Goal: Task Accomplishment & Management: Complete application form

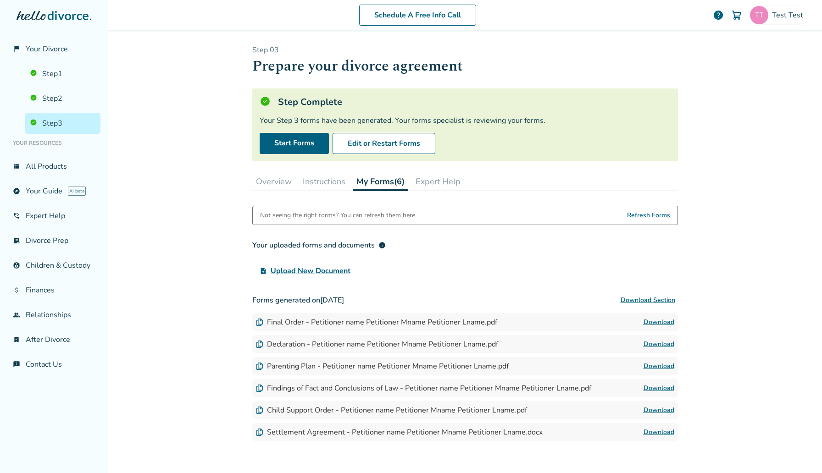
click at [810, 17] on div "Schedule A Free Info Call Test Test help" at bounding box center [464, 15] width 699 height 36
click at [798, 17] on span "Test Test" at bounding box center [789, 15] width 35 height 10
click at [712, 71] on link "Profile" at bounding box center [710, 79] width 22 height 17
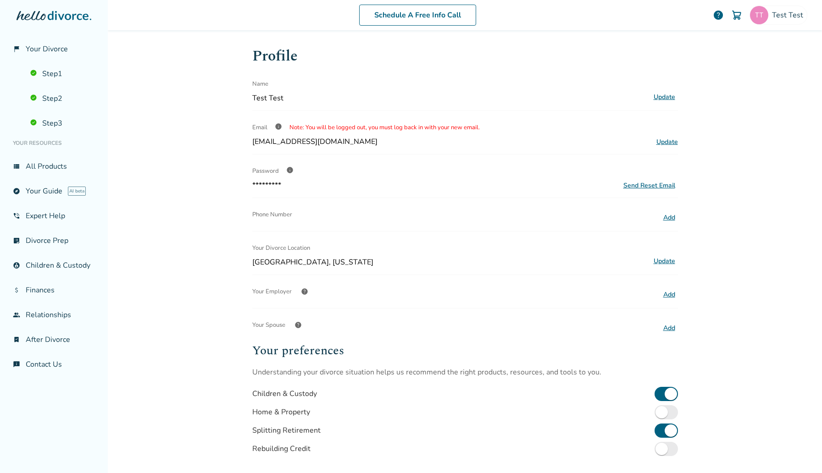
click at [666, 258] on button "Update" at bounding box center [664, 261] width 27 height 12
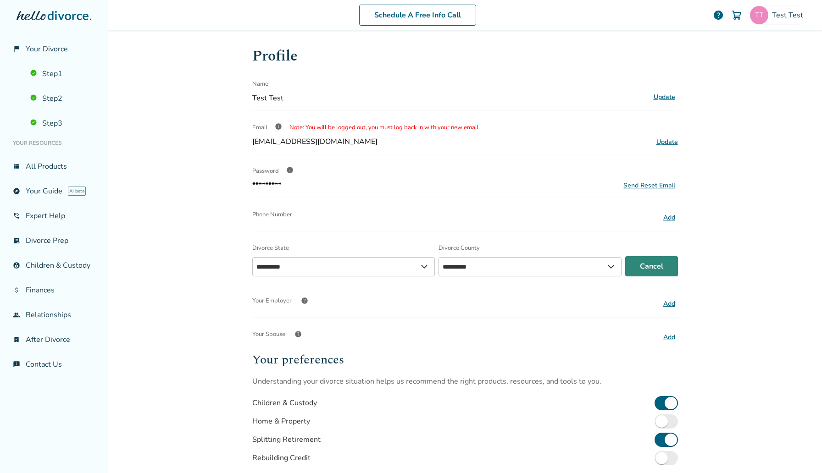
select select "**"
click at [359, 263] on select "**********" at bounding box center [343, 266] width 183 height 19
select select "*****"
select select "**"
click at [252, 257] on select "**********" at bounding box center [343, 266] width 183 height 19
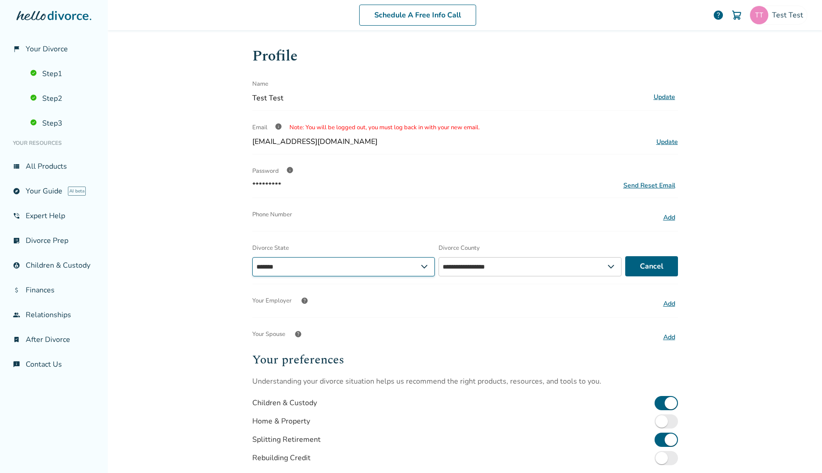
select select "*****"
click at [571, 266] on select "**********" at bounding box center [535, 266] width 186 height 19
select select "**********"
click at [442, 257] on select "**********" at bounding box center [535, 266] width 186 height 19
click at [658, 266] on button "Save" at bounding box center [655, 266] width 46 height 20
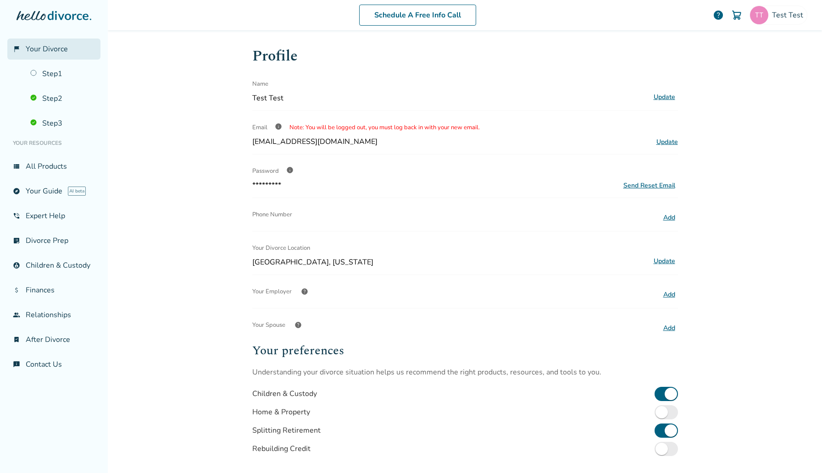
click at [67, 46] on link "flag_2 Your Divorce" at bounding box center [53, 49] width 93 height 21
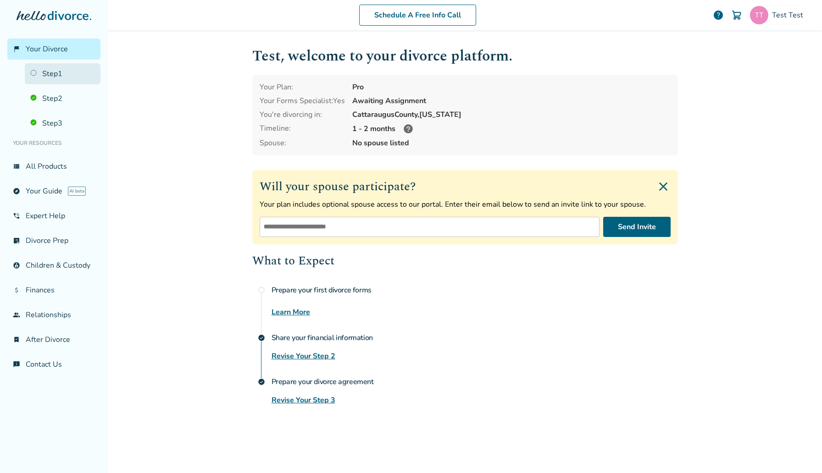
click at [67, 67] on link "Step 1" at bounding box center [63, 73] width 76 height 21
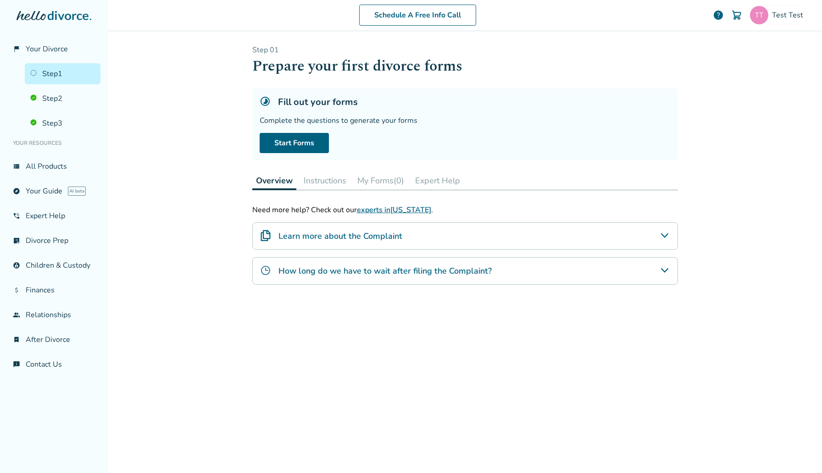
click at [385, 179] on button "My Forms (0)" at bounding box center [381, 181] width 54 height 18
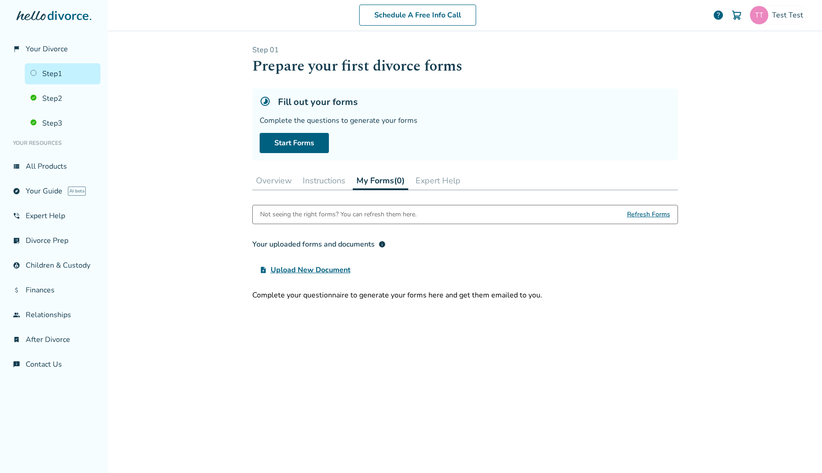
click at [278, 178] on button "Overview" at bounding box center [273, 181] width 43 height 18
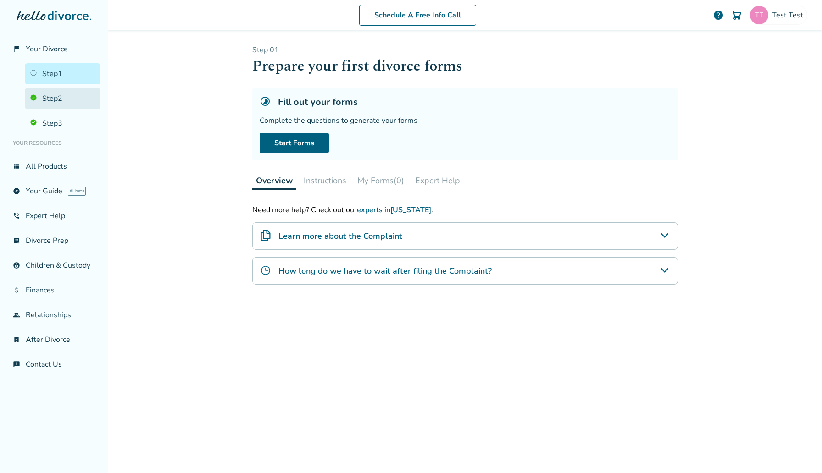
click at [78, 94] on link "Step 2" at bounding box center [63, 98] width 76 height 21
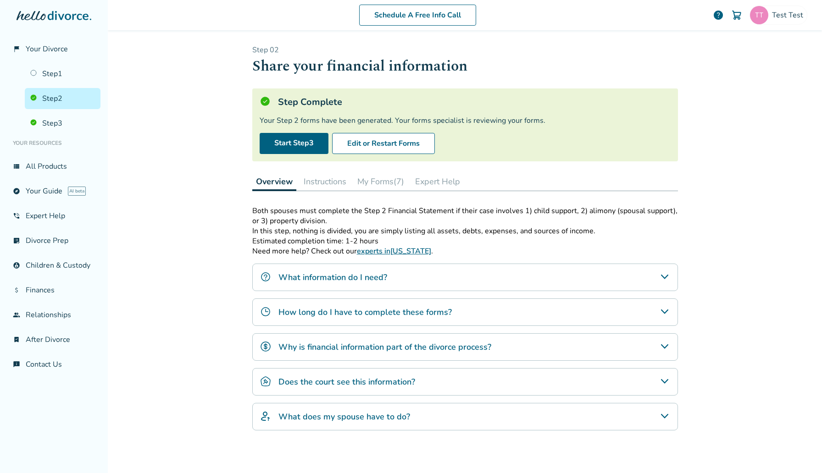
click at [384, 178] on button "My Forms (7)" at bounding box center [381, 181] width 54 height 18
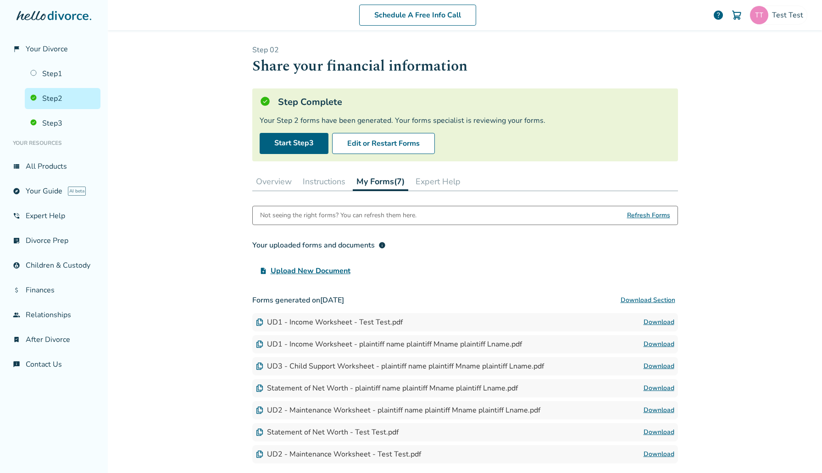
scroll to position [69, 0]
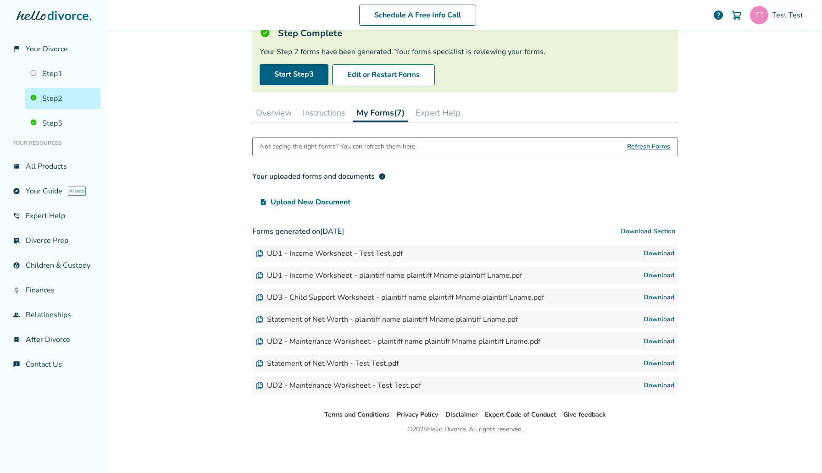
click at [661, 297] on link "Download" at bounding box center [658, 297] width 31 height 11
click at [59, 83] on link "Step 1" at bounding box center [63, 73] width 76 height 21
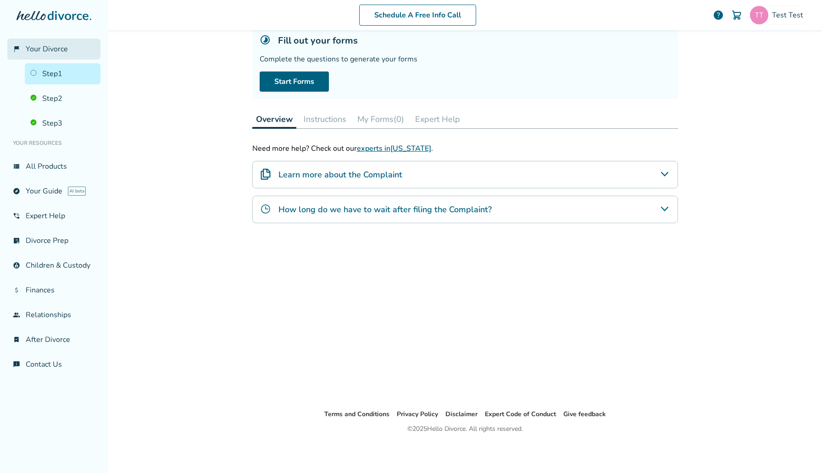
scroll to position [45, 0]
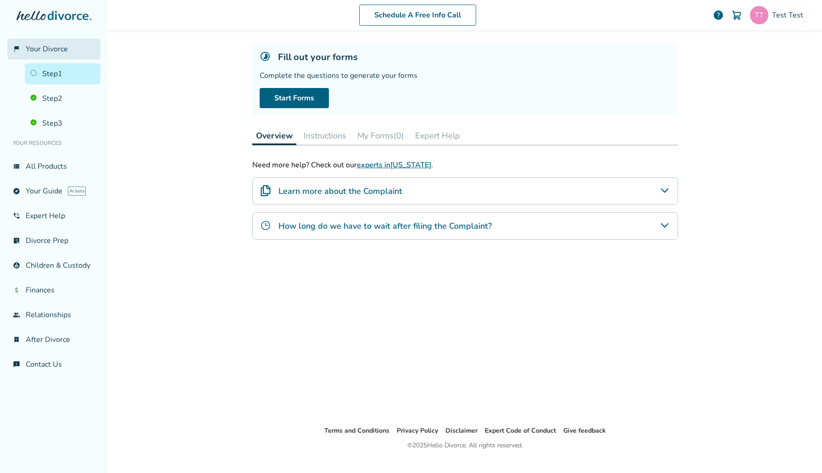
click at [68, 46] on link "flag_2 Your Divorce" at bounding box center [53, 49] width 93 height 21
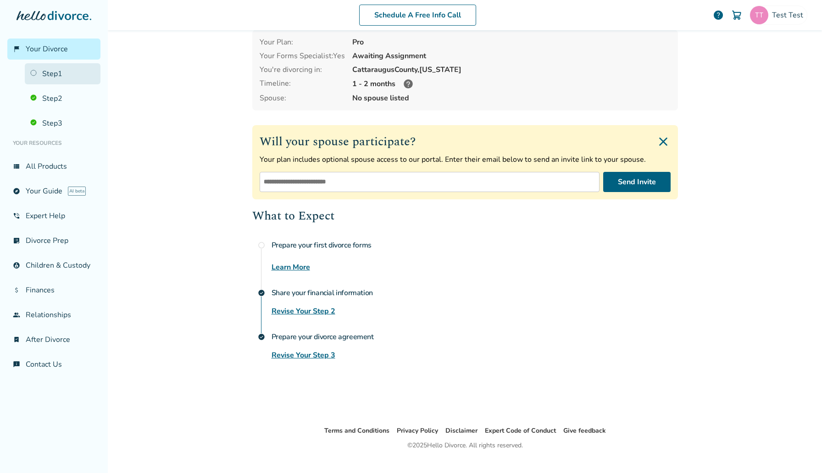
click at [67, 74] on link "Step 1" at bounding box center [63, 73] width 76 height 21
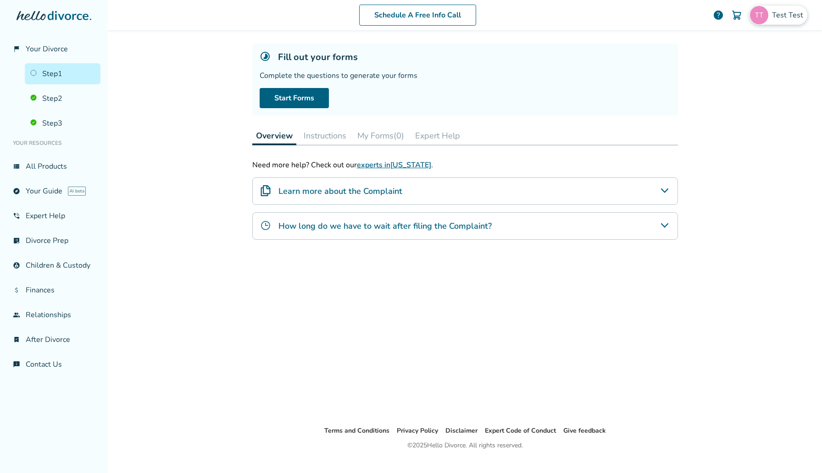
click at [770, 13] on div "Test Test" at bounding box center [778, 15] width 58 height 19
click at [709, 49] on span "[EMAIL_ADDRESS][DOMAIN_NAME]" at bounding box center [746, 57] width 122 height 20
copy span "[EMAIL_ADDRESS][DOMAIN_NAME]"
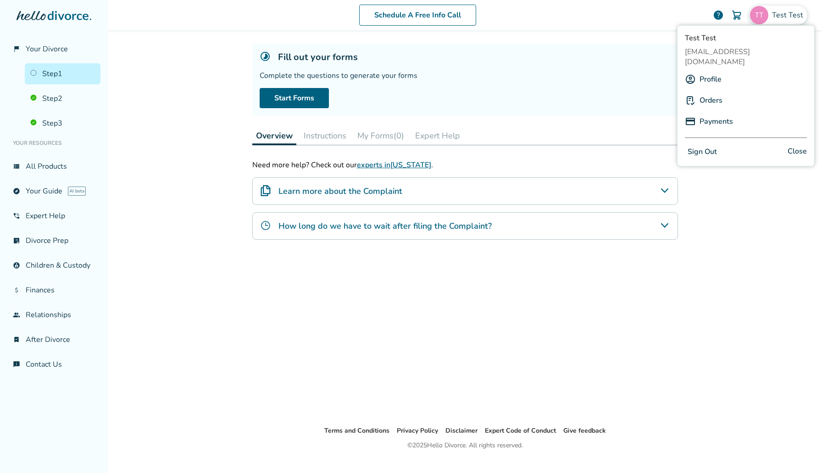
click at [415, 98] on div "Start Forms" at bounding box center [465, 98] width 411 height 20
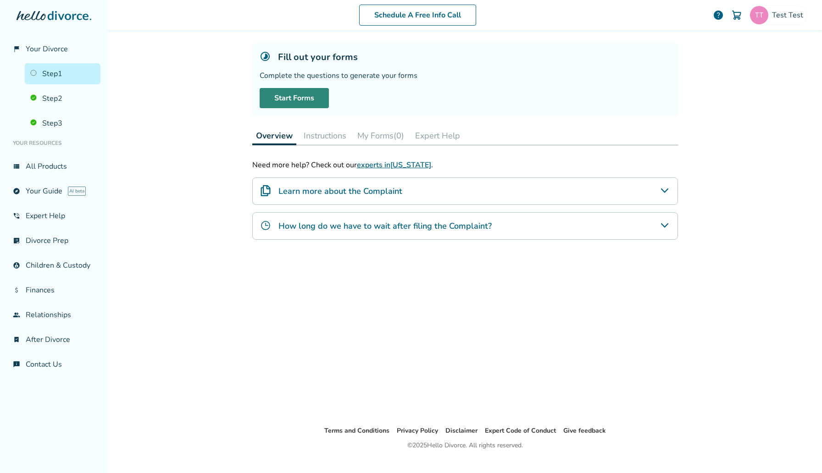
click at [305, 97] on link "Start Forms" at bounding box center [294, 98] width 69 height 20
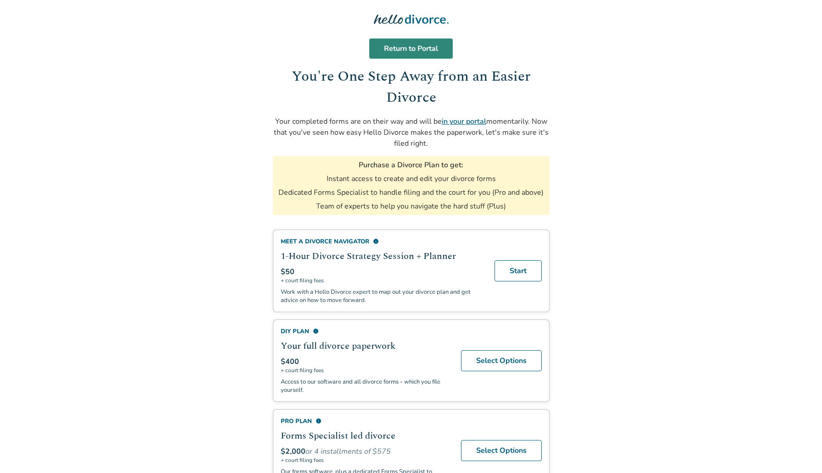
click at [427, 51] on link "Return to Portal" at bounding box center [410, 49] width 83 height 20
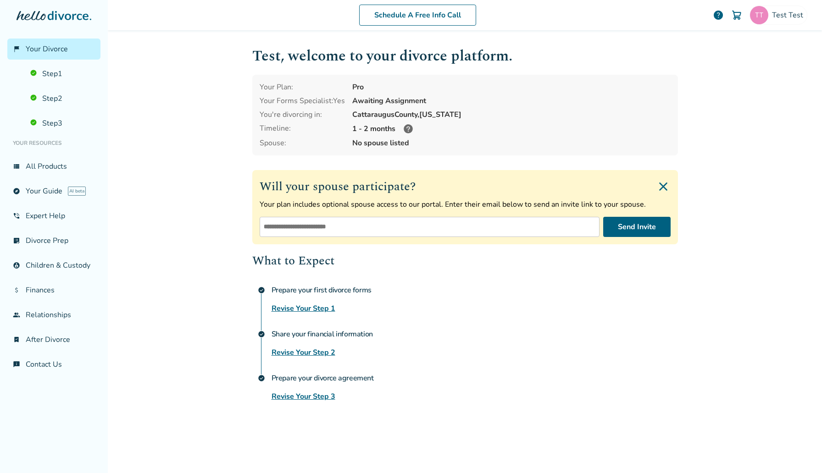
click at [58, 87] on ul "Step 1 Step 2 Step 3" at bounding box center [53, 97] width 93 height 74
click at [61, 71] on link "Step 1" at bounding box center [63, 73] width 76 height 21
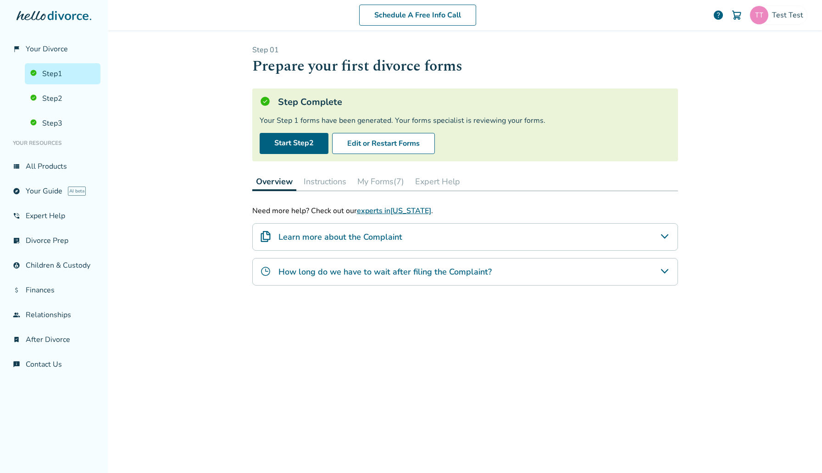
click at [388, 185] on button "My Forms (7)" at bounding box center [381, 181] width 54 height 18
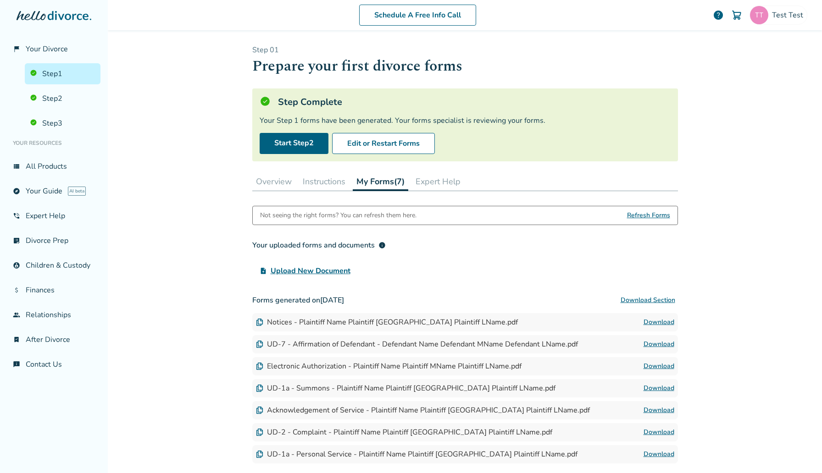
scroll to position [69, 0]
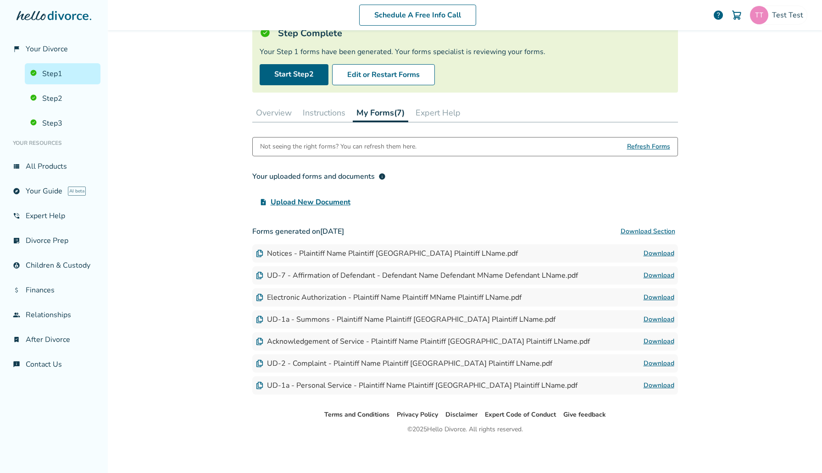
click at [782, 25] on div "Schedule A Free Info Call Test Test help" at bounding box center [464, 15] width 699 height 36
drag, startPoint x: 307, startPoint y: 257, endPoint x: 406, endPoint y: 257, distance: 99.1
click at [406, 257] on div "Notices - Plaintiff Name Plaintiff [GEOGRAPHIC_DATA] Plaintiff LName.pdf" at bounding box center [387, 254] width 262 height 10
click at [648, 252] on link "Download" at bounding box center [658, 253] width 31 height 11
drag, startPoint x: 273, startPoint y: 271, endPoint x: 464, endPoint y: 271, distance: 191.2
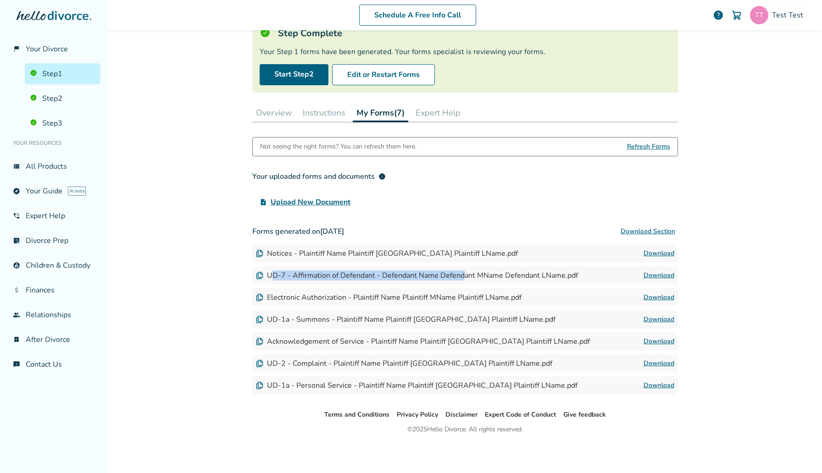
click at [464, 271] on div "UD-7 - Affirmation of Defendant - Defendant Name Defendant MName Defendant LNam…" at bounding box center [417, 276] width 322 height 10
click at [646, 277] on link "Download" at bounding box center [658, 275] width 31 height 11
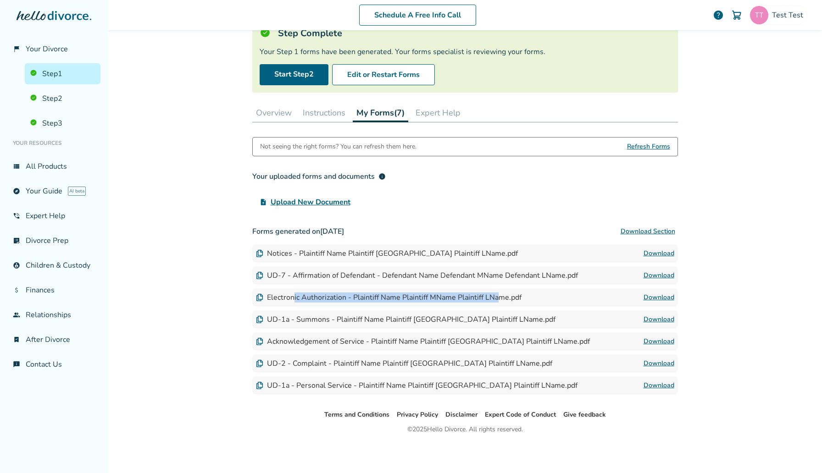
drag, startPoint x: 294, startPoint y: 299, endPoint x: 495, endPoint y: 299, distance: 201.3
click at [495, 299] on div "Electronic Authorization - Plaintiff Name Plaintiff MName Plaintiff LName.pdf" at bounding box center [389, 298] width 266 height 10
click at [667, 294] on link "Download" at bounding box center [658, 297] width 31 height 11
drag, startPoint x: 289, startPoint y: 318, endPoint x: 397, endPoint y: 317, distance: 108.2
click at [397, 317] on div "UD-1a - Summons - Plaintiff Name Plaintiff [GEOGRAPHIC_DATA] Plaintiff LName.pdf" at bounding box center [405, 320] width 299 height 10
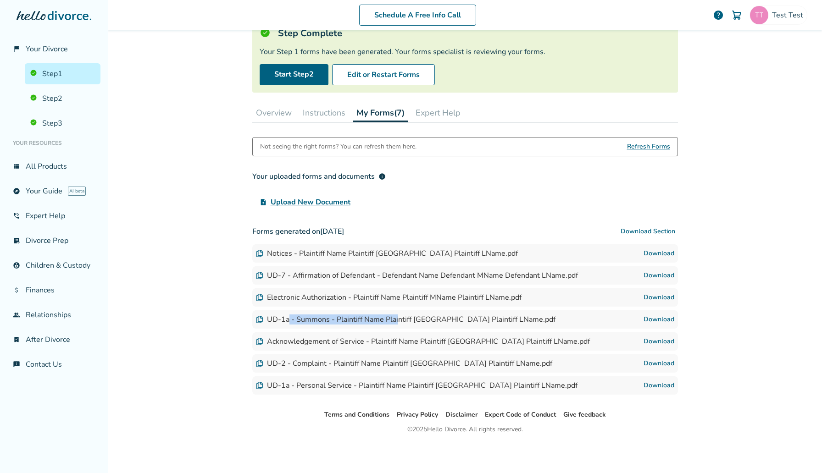
click at [665, 323] on link "Download" at bounding box center [658, 319] width 31 height 11
